Goal: Task Accomplishment & Management: Manage account settings

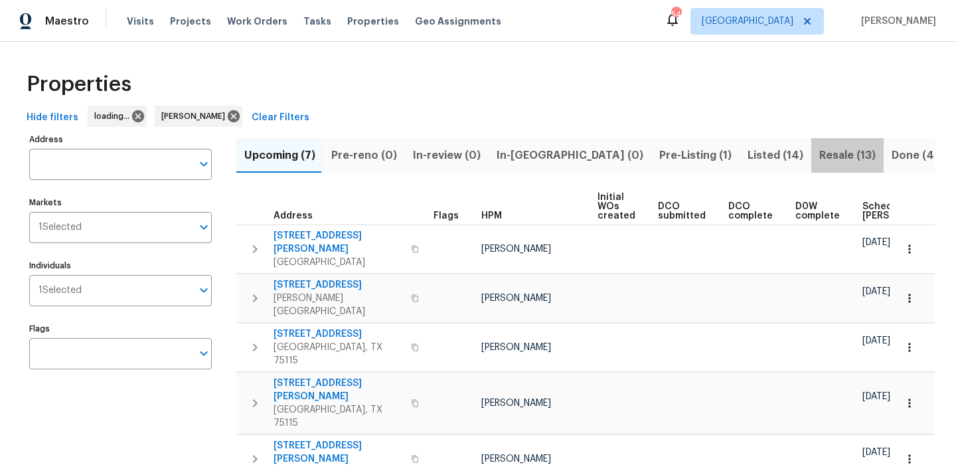
click at [819, 149] on span "Resale (13)" at bounding box center [847, 155] width 56 height 19
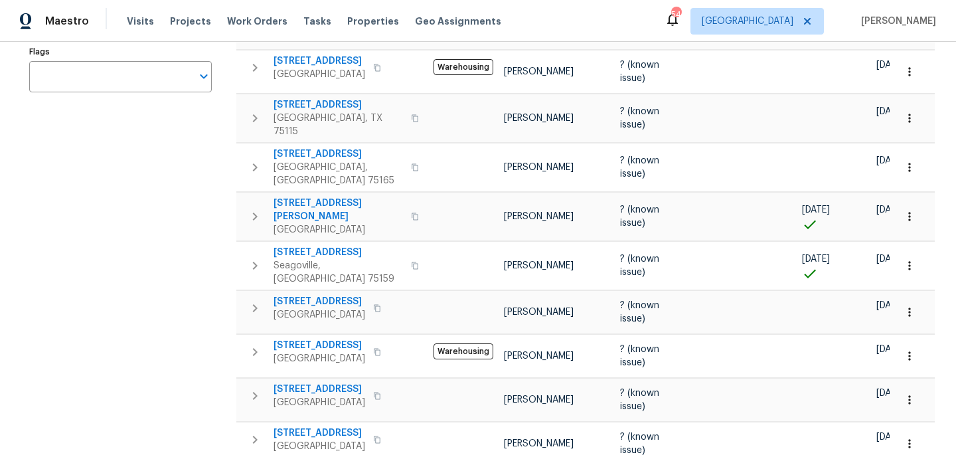
scroll to position [274, 0]
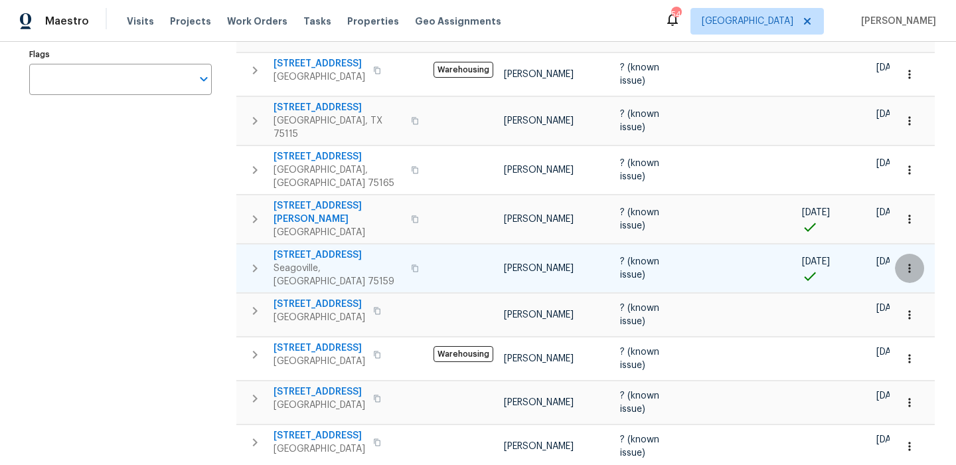
click at [906, 254] on button "button" at bounding box center [909, 268] width 29 height 29
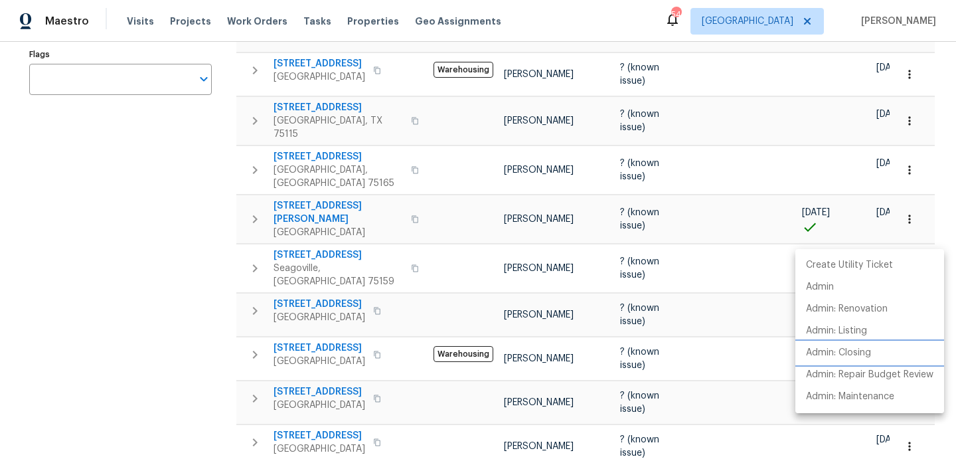
click at [858, 359] on p "Admin: Closing" at bounding box center [838, 353] width 65 height 14
click at [144, 197] on div at bounding box center [478, 232] width 956 height 465
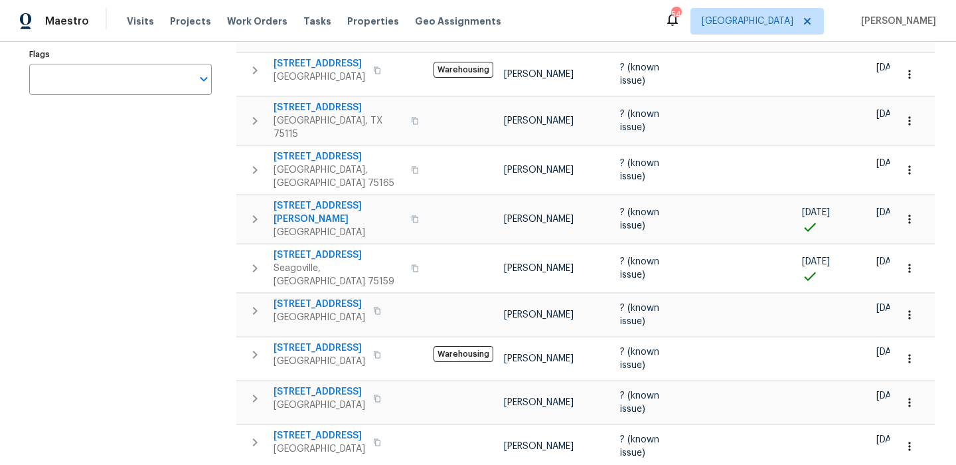
scroll to position [0, 0]
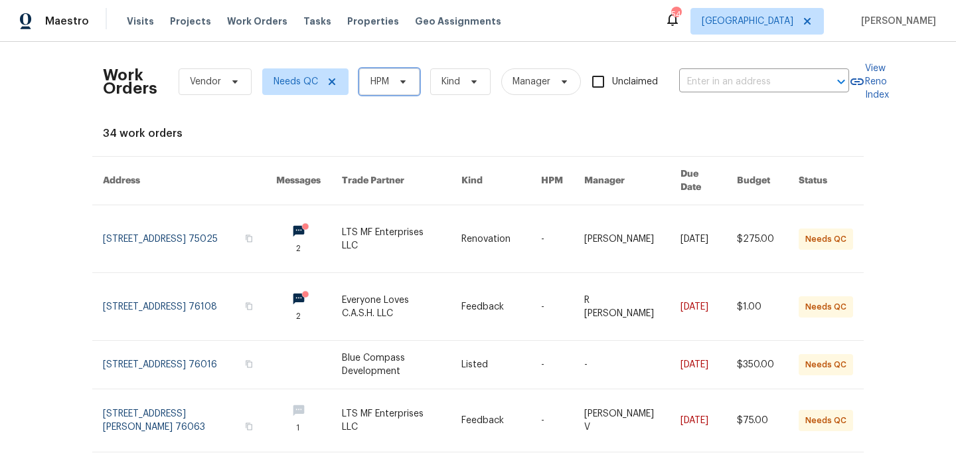
click at [380, 70] on span "HPM" at bounding box center [389, 81] width 60 height 27
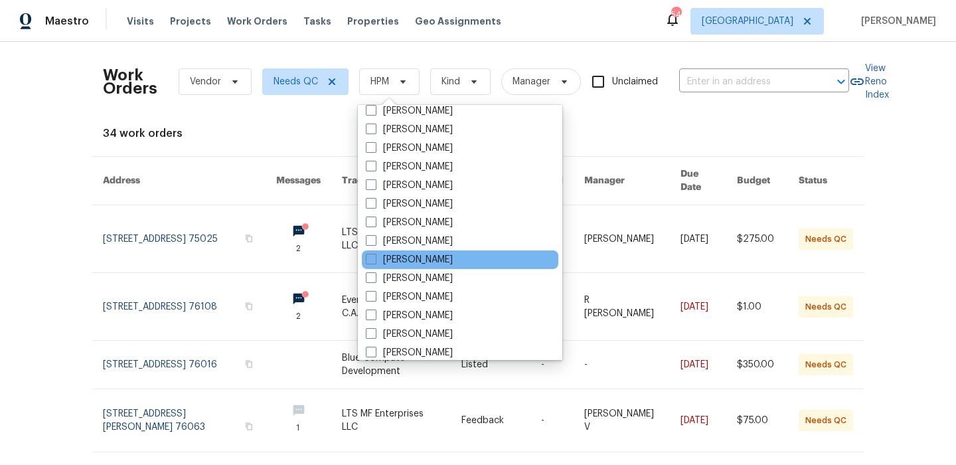
scroll to position [137, 0]
click at [453, 264] on label "[PERSON_NAME]" at bounding box center [409, 261] width 87 height 13
click at [374, 264] on input "[PERSON_NAME]" at bounding box center [370, 259] width 9 height 9
checkbox input "true"
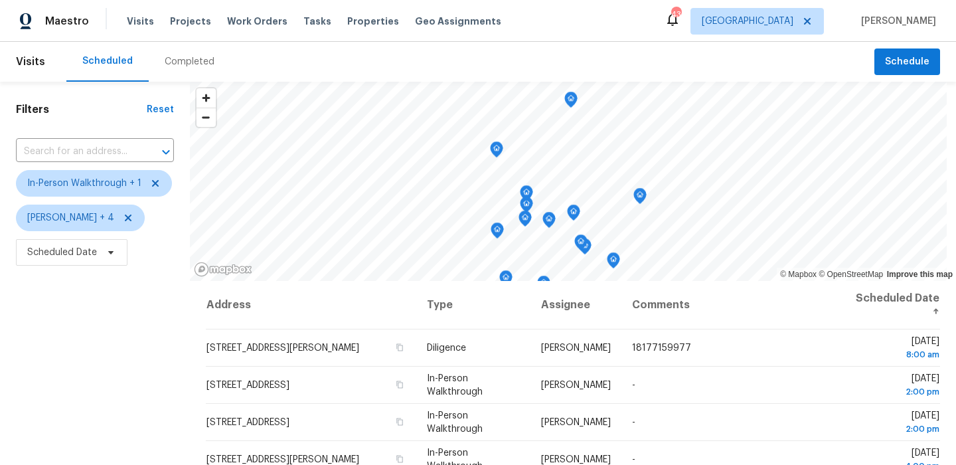
scroll to position [114, 0]
